Goal: Register for event/course

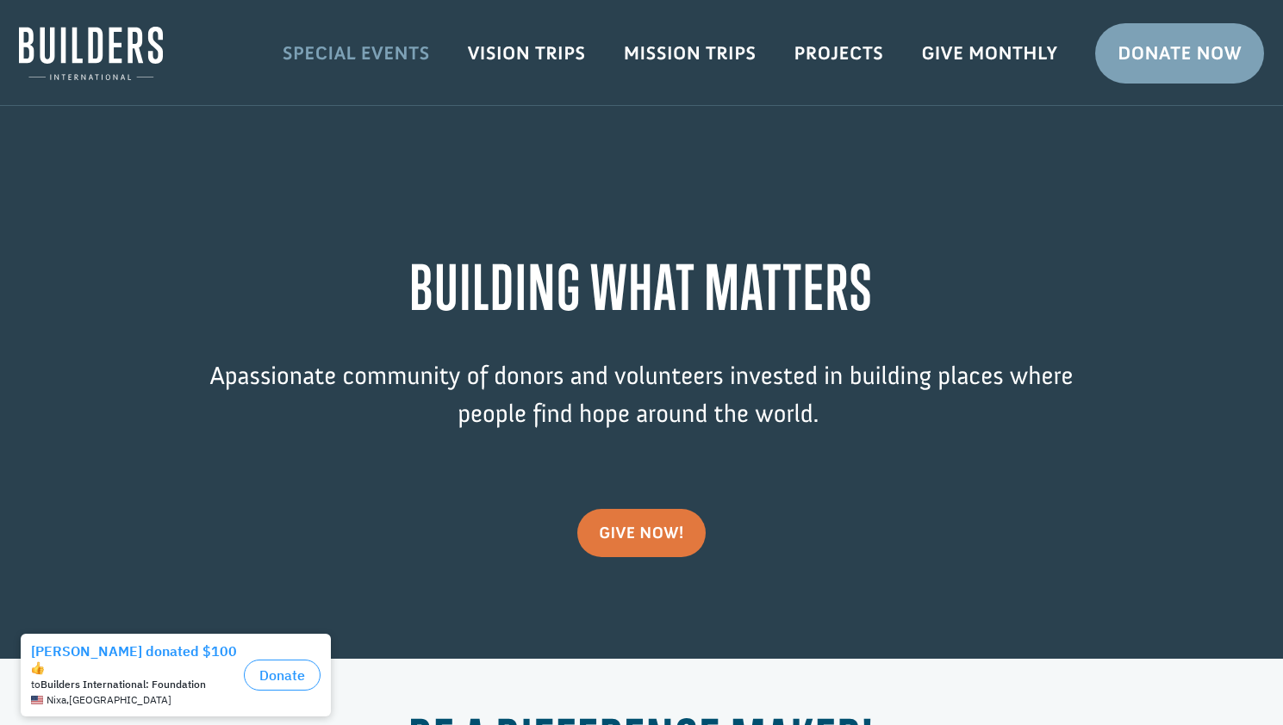
click at [397, 59] on link "Special Events" at bounding box center [356, 53] width 185 height 50
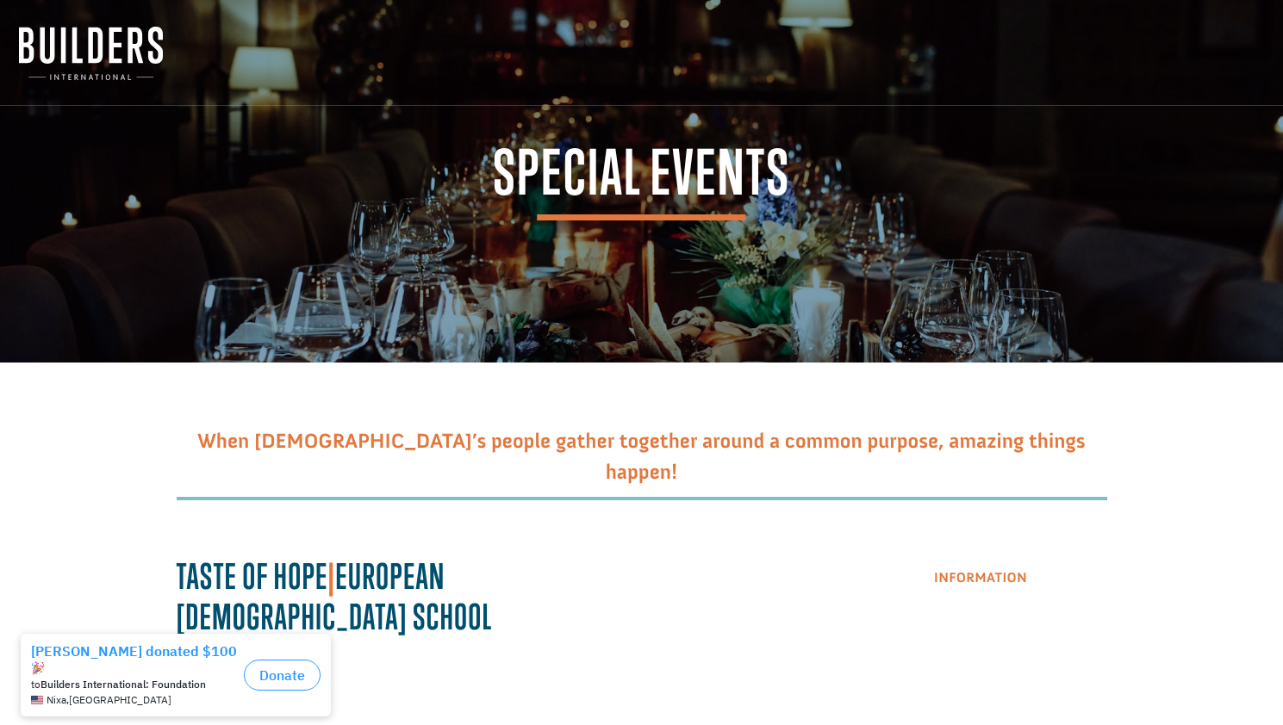
click at [958, 582] on link "Information" at bounding box center [980, 579] width 136 height 44
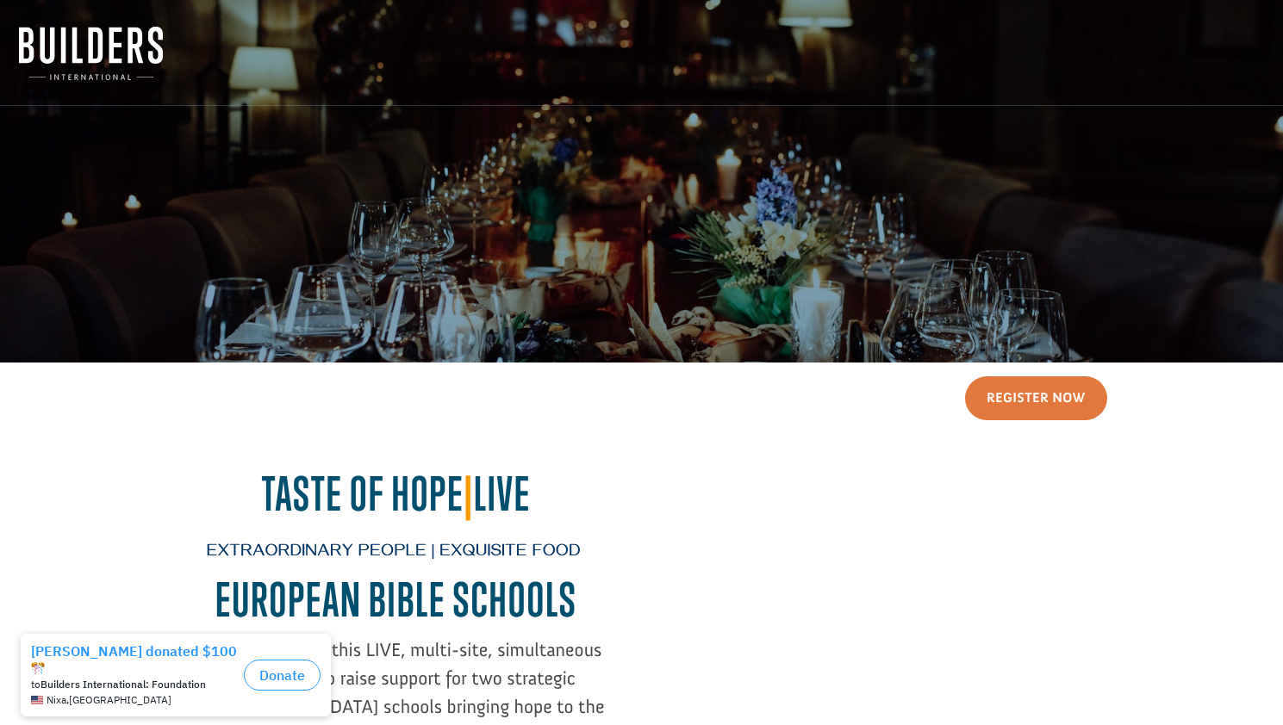
scroll to position [201, 0]
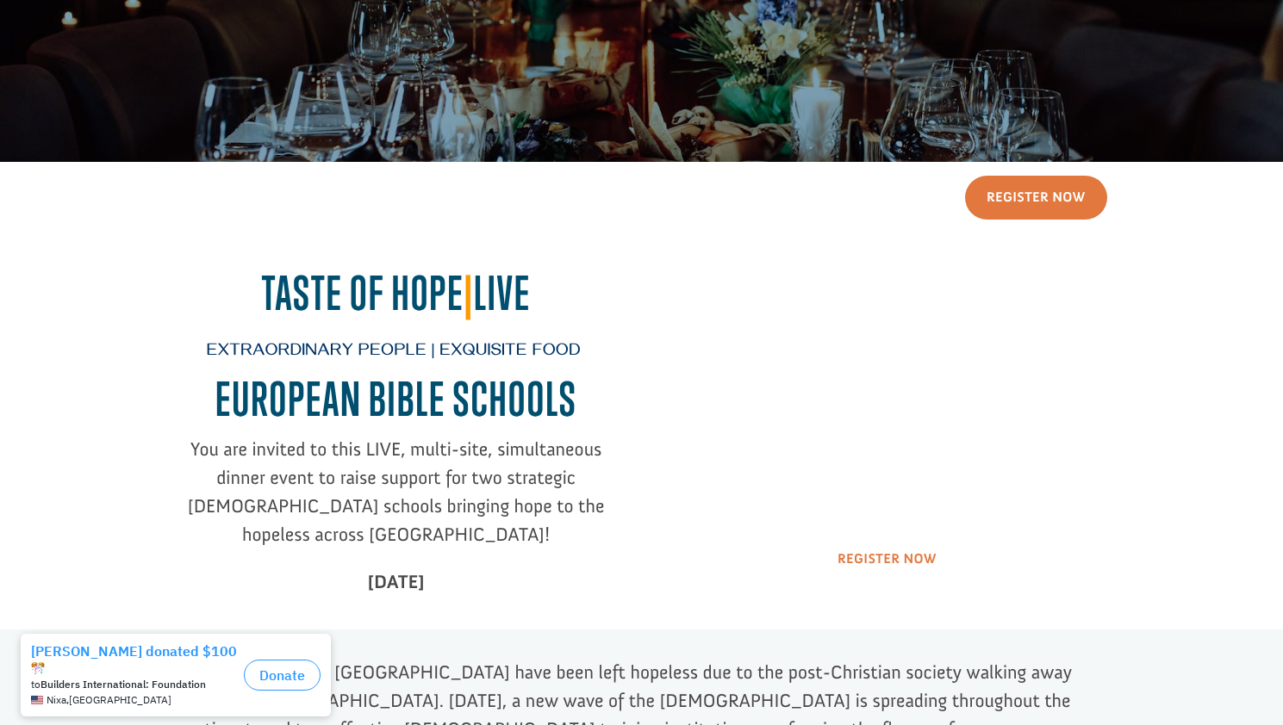
click at [874, 548] on link "Register Now" at bounding box center [887, 560] width 142 height 44
